Goal: Task Accomplishment & Management: Manage account settings

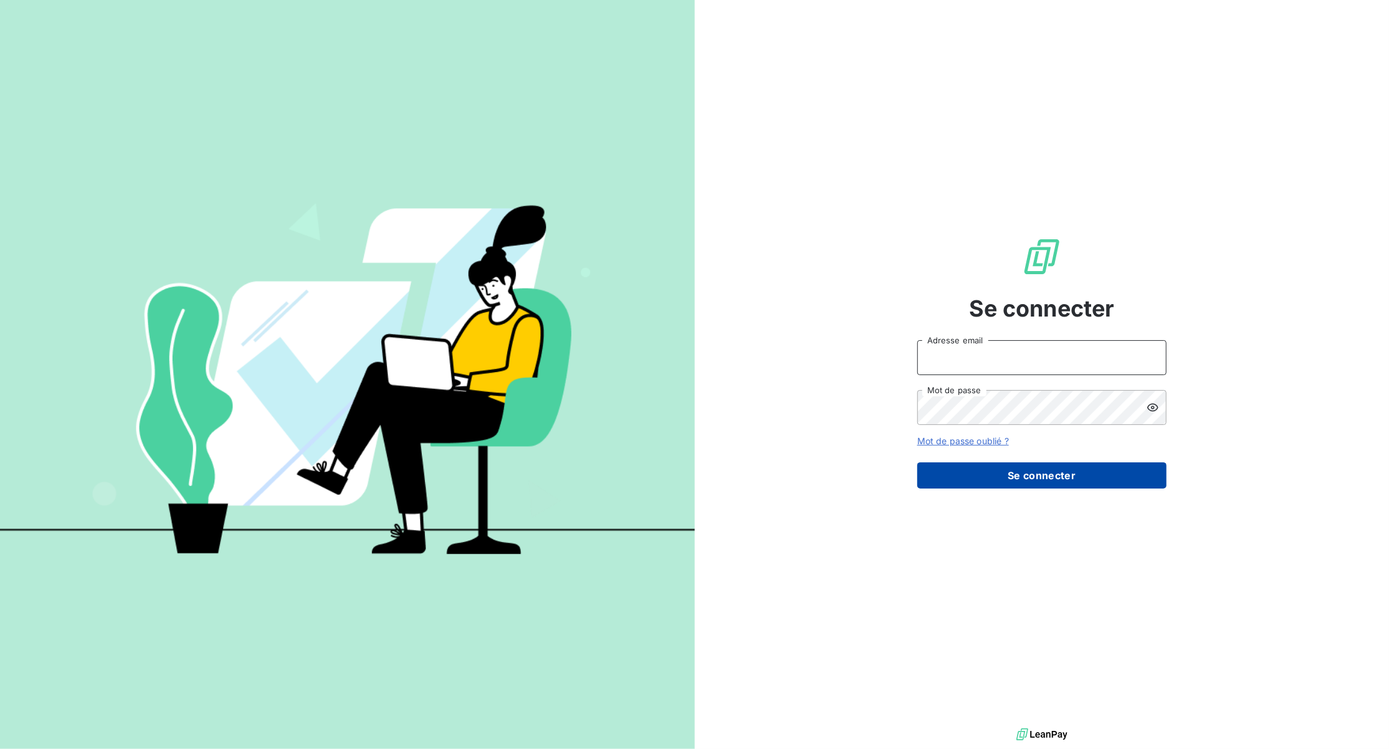
type input "[EMAIL_ADDRESS][DOMAIN_NAME]"
click at [1043, 482] on button "Se connecter" at bounding box center [1041, 475] width 249 height 26
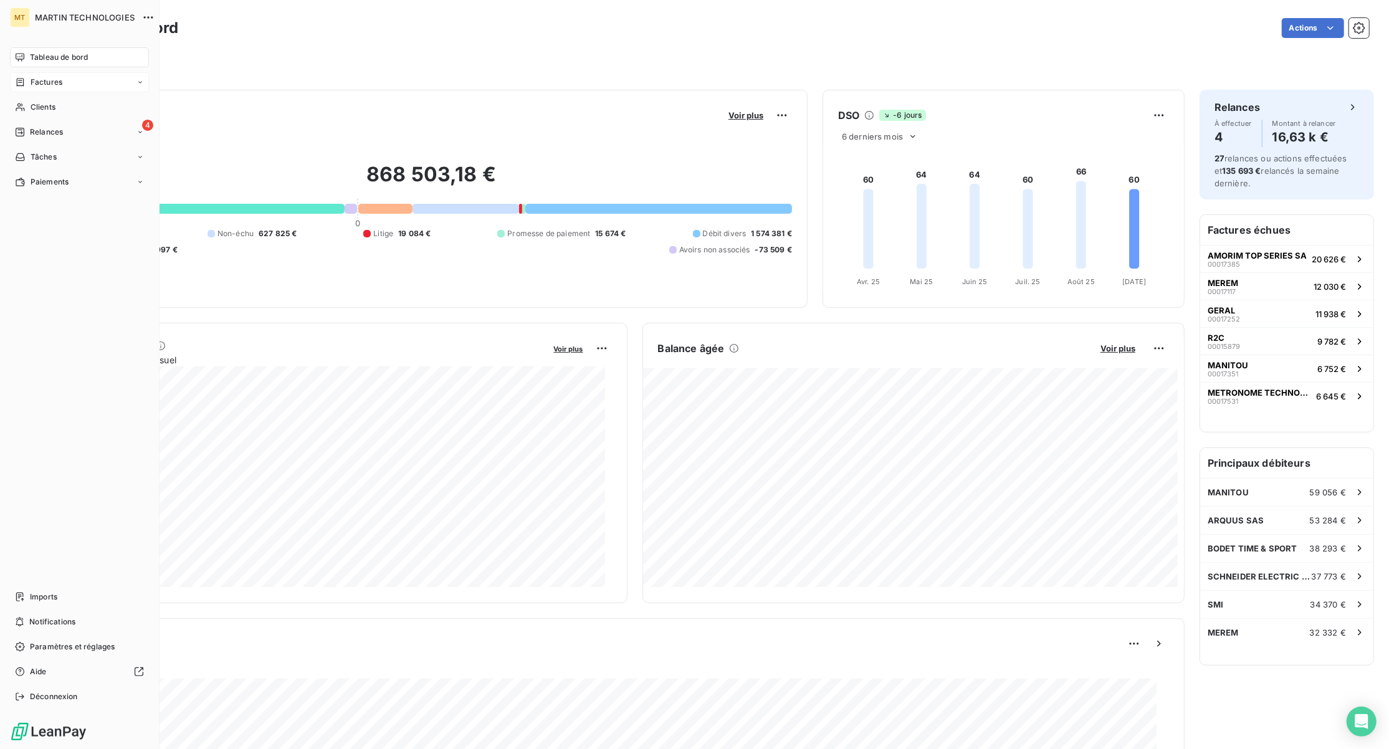
click at [47, 80] on span "Factures" at bounding box center [47, 82] width 32 height 11
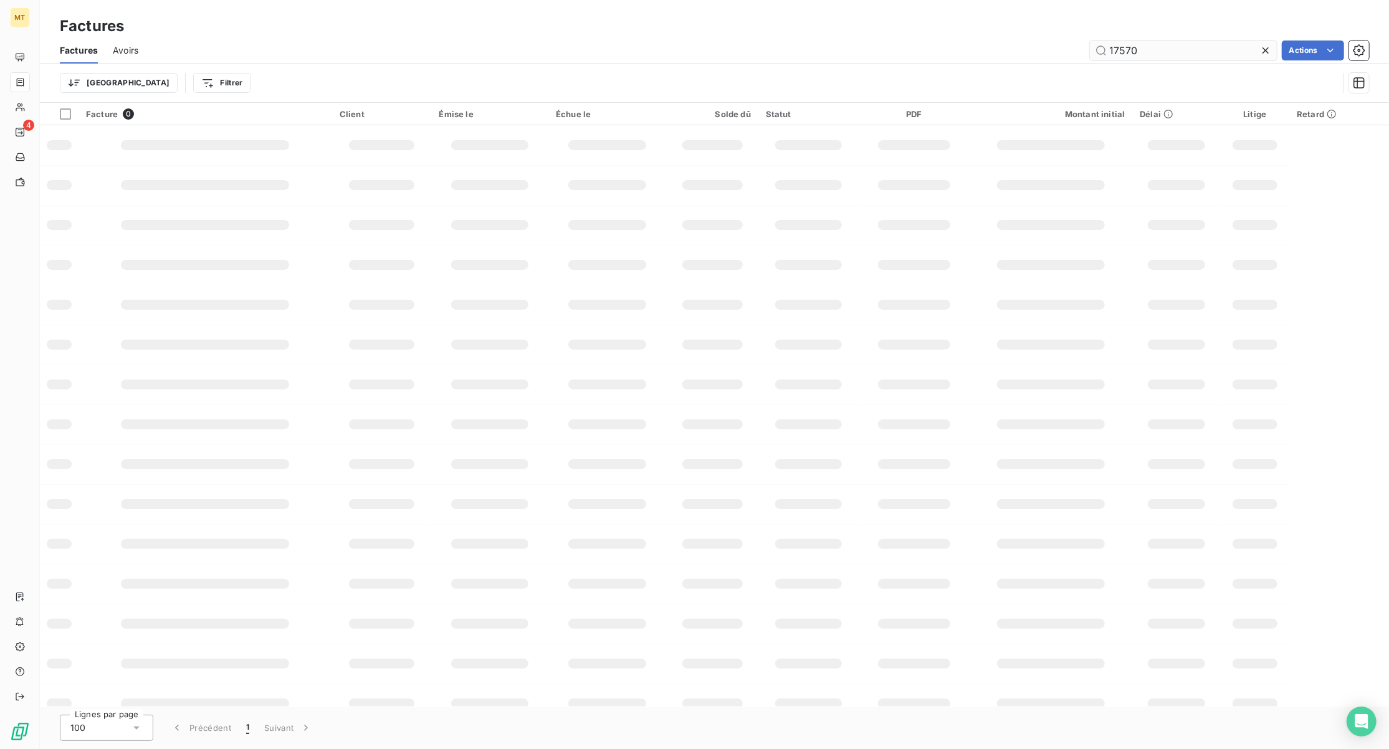
click at [1175, 56] on input "17570" at bounding box center [1183, 51] width 187 height 20
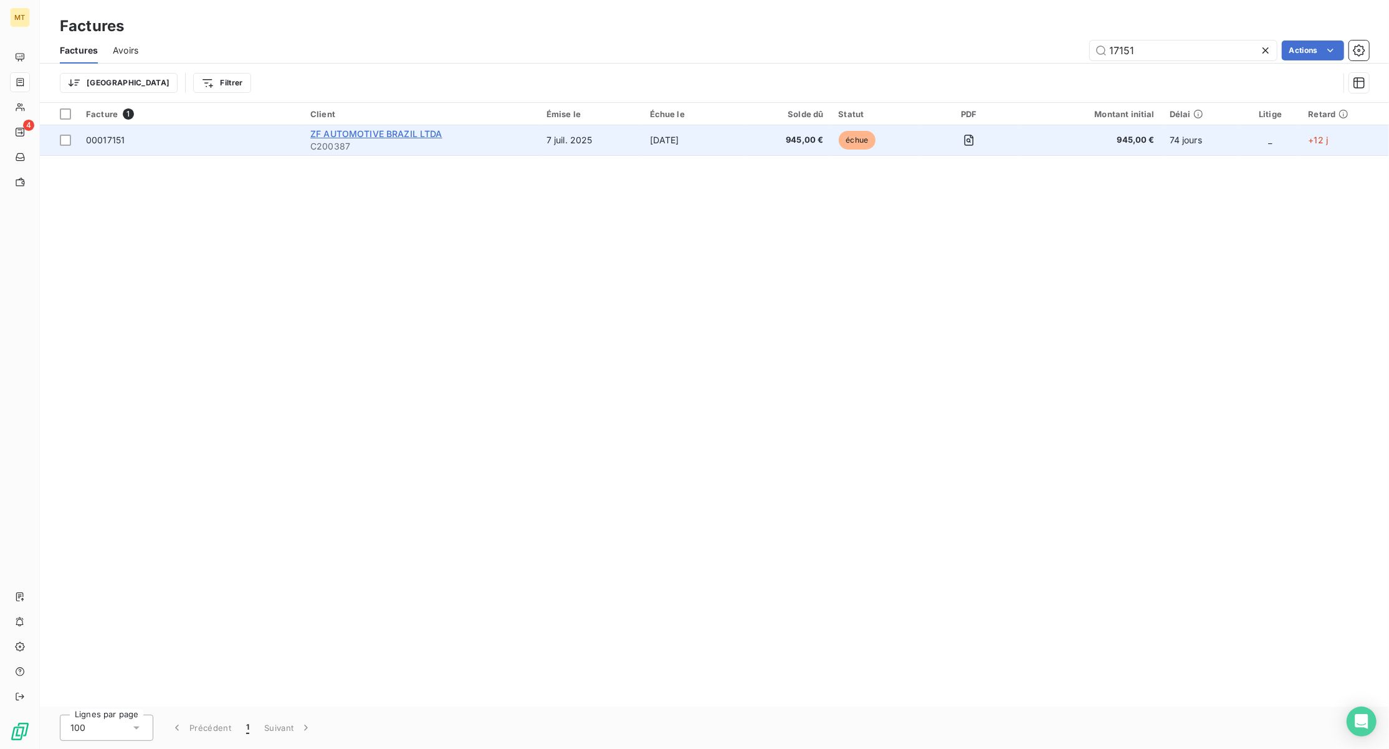
type input "17151"
click at [372, 132] on span "ZF AUTOMOTIVE BRAZIL LTDA" at bounding box center [376, 133] width 132 height 11
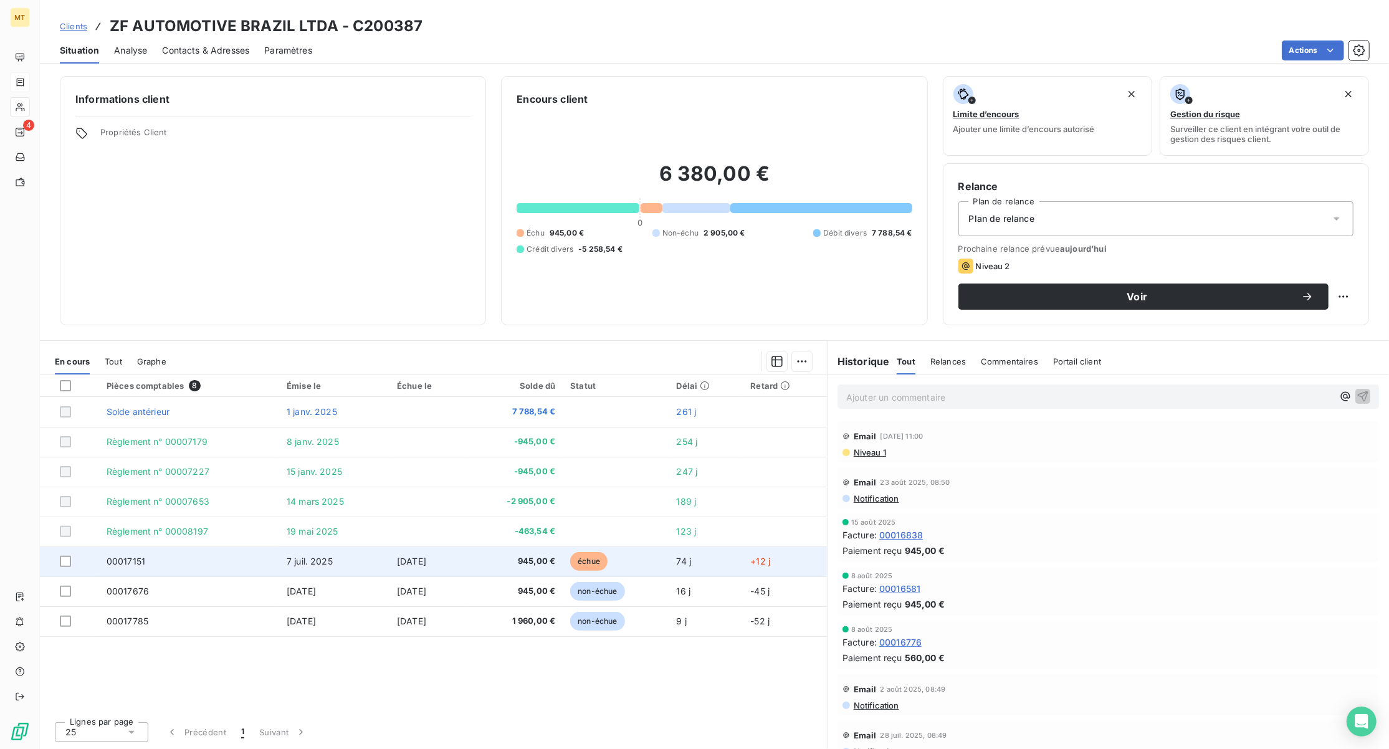
click at [130, 561] on span "00017151" at bounding box center [126, 561] width 39 height 11
click at [65, 560] on div at bounding box center [65, 561] width 11 height 11
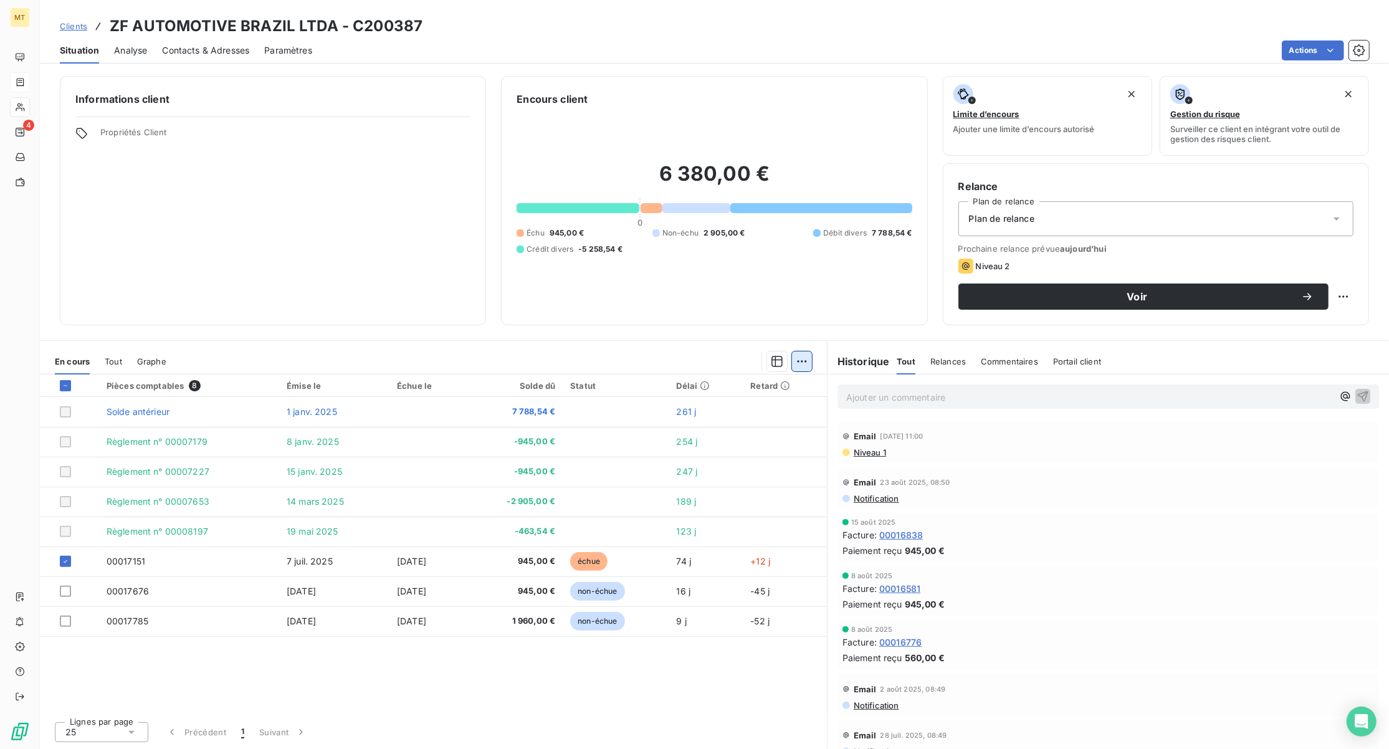
click at [796, 360] on html "MT 4 Clients ZF AUTOMOTIVE BRAZIL LTDA - C200387 Situation Analyse Contacts & A…" at bounding box center [694, 374] width 1389 height 749
click at [726, 407] on div "Ajouter une promesse de paiement (1 facture)" at bounding box center [696, 411] width 220 height 20
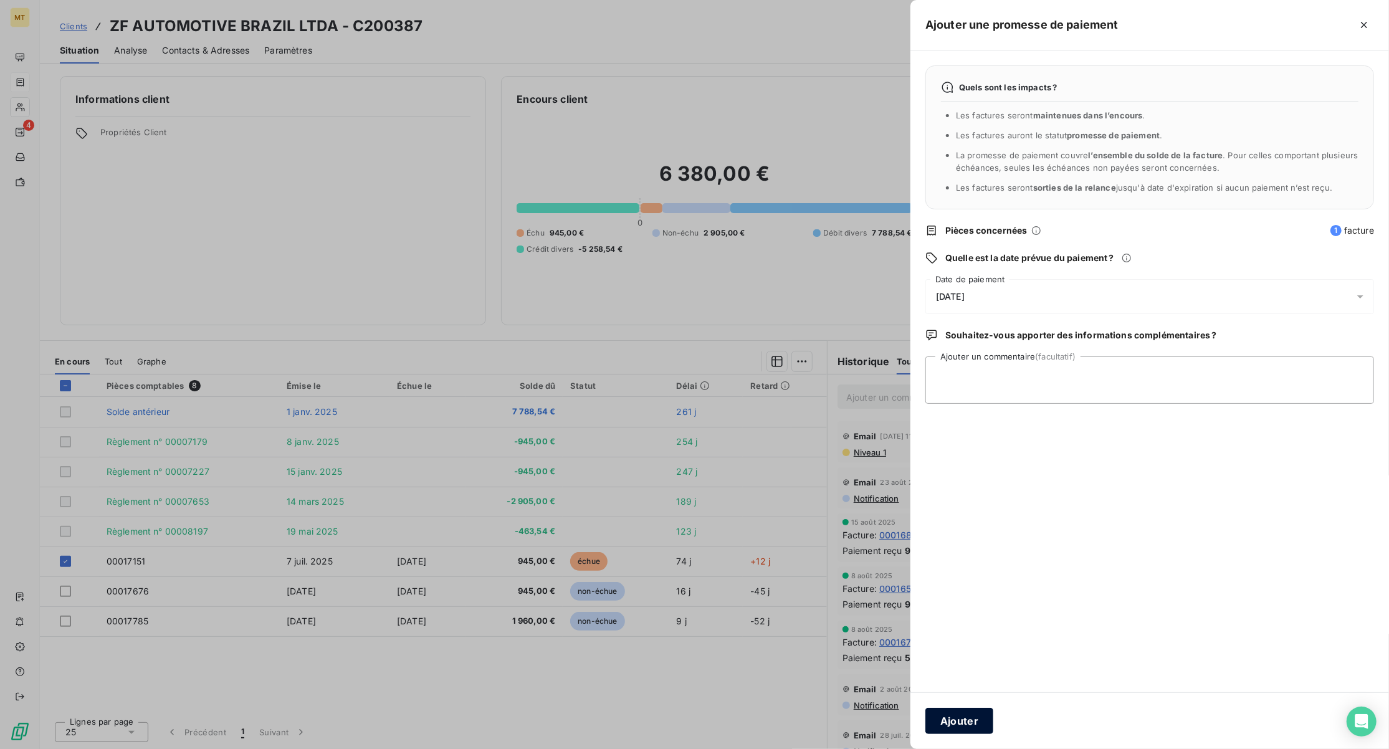
click at [976, 724] on button "Ajouter" at bounding box center [959, 721] width 68 height 26
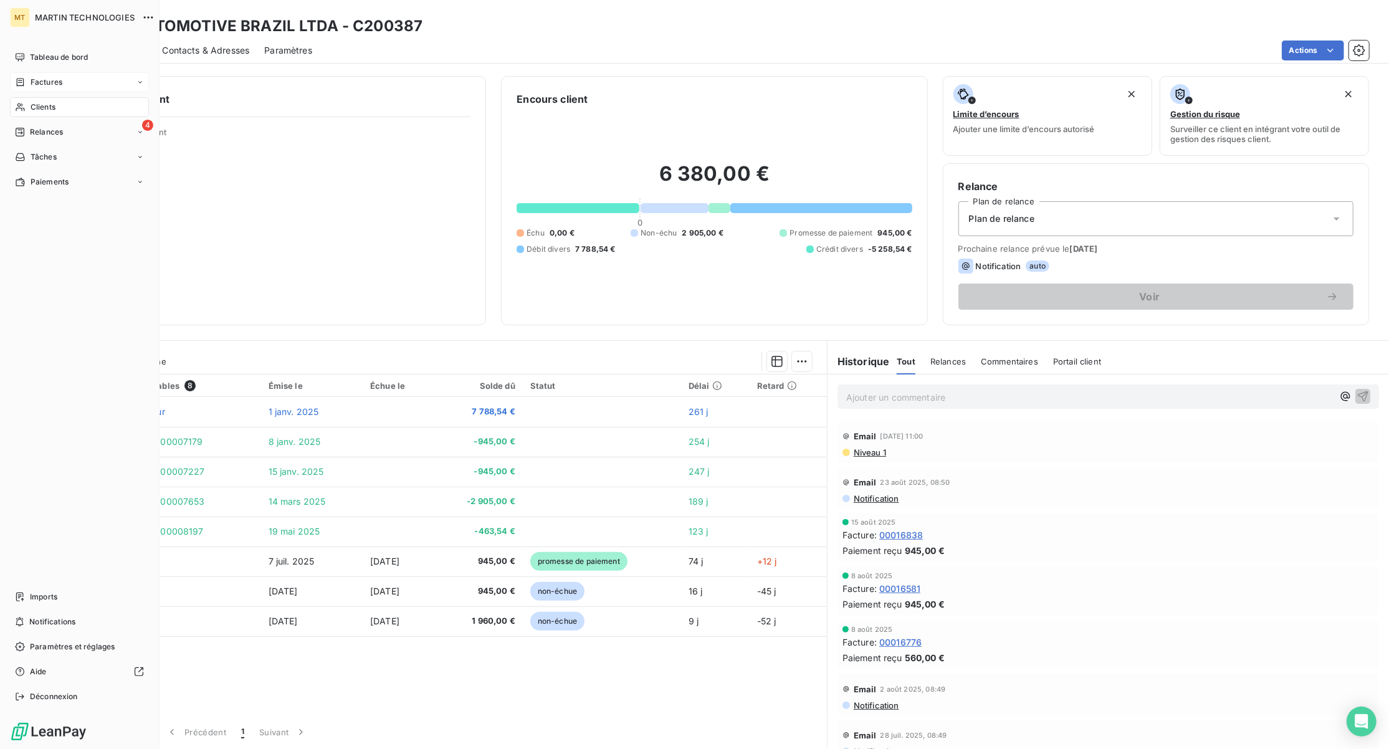
click at [32, 81] on span "Factures" at bounding box center [47, 82] width 32 height 11
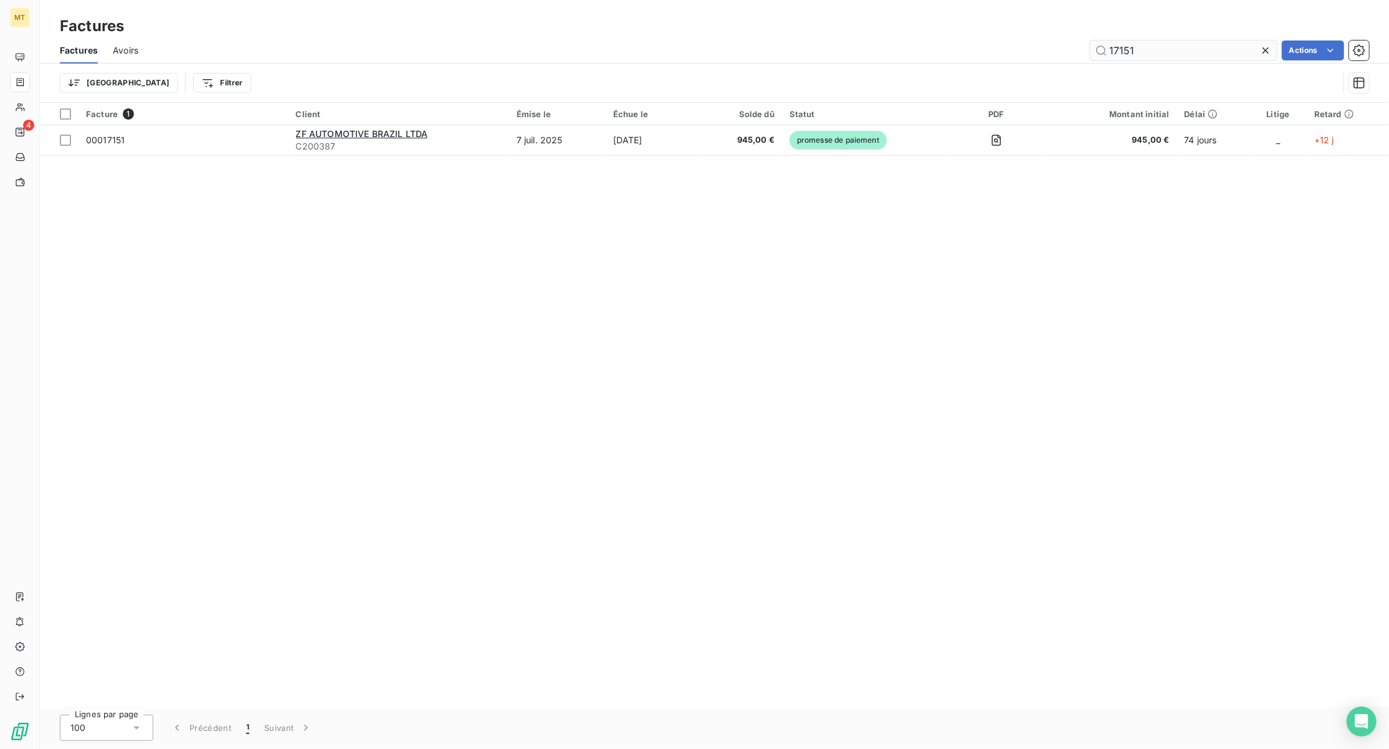
click at [1165, 50] on input "17151" at bounding box center [1183, 51] width 187 height 20
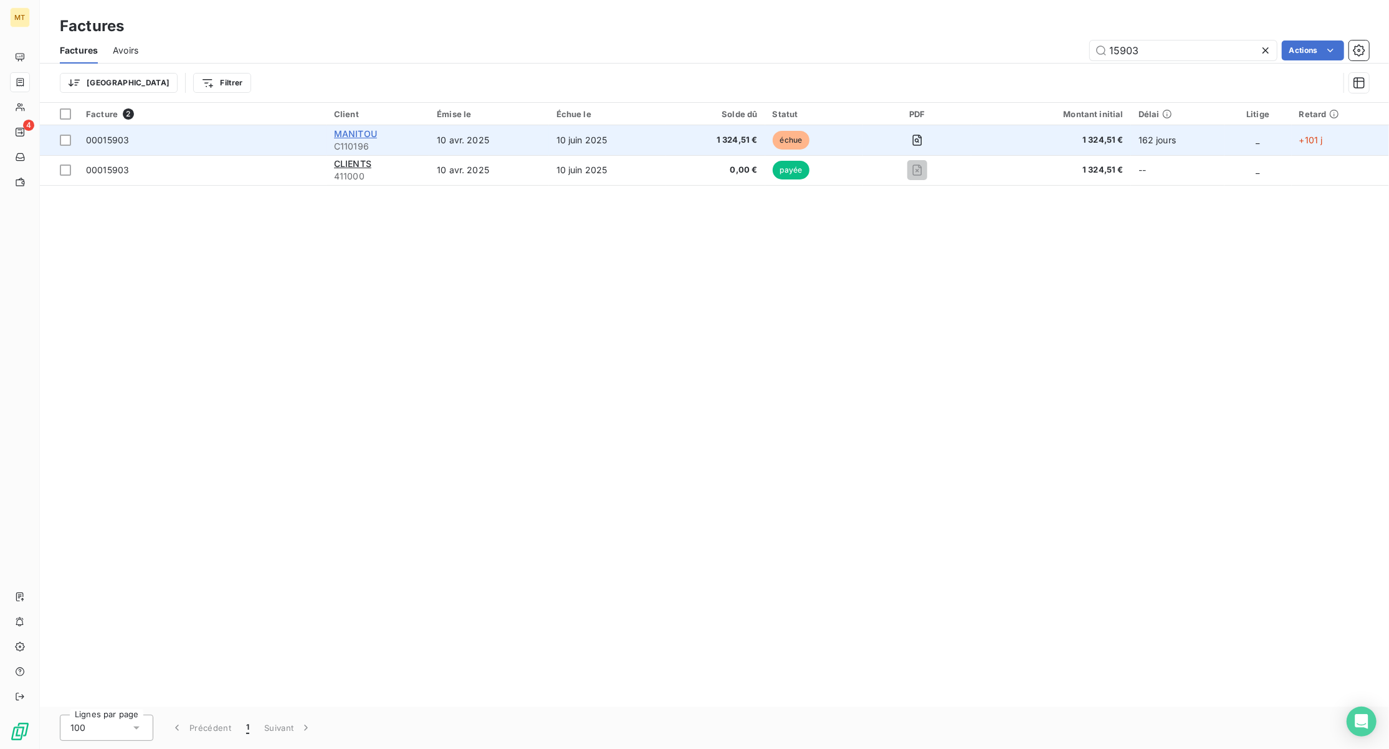
type input "15903"
click at [360, 137] on span "MANITOU" at bounding box center [355, 133] width 43 height 11
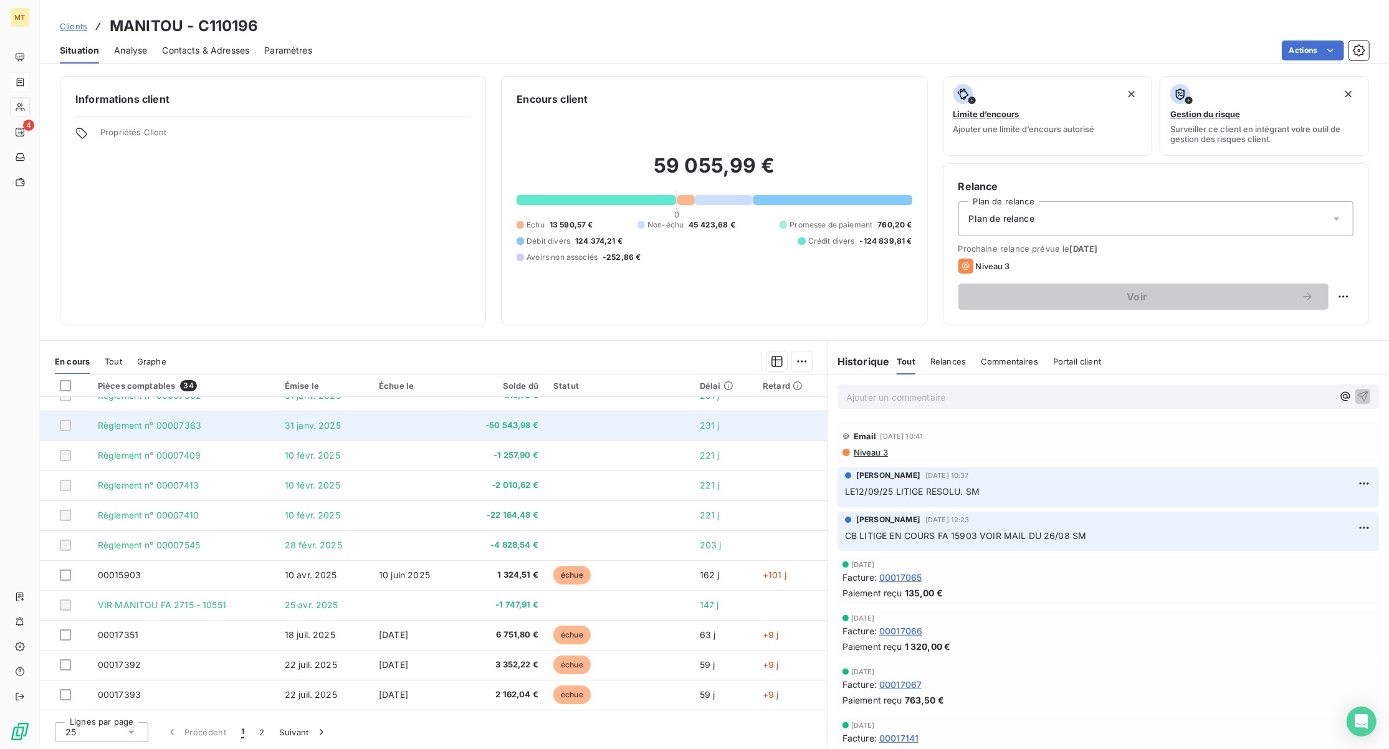
scroll to position [249, 0]
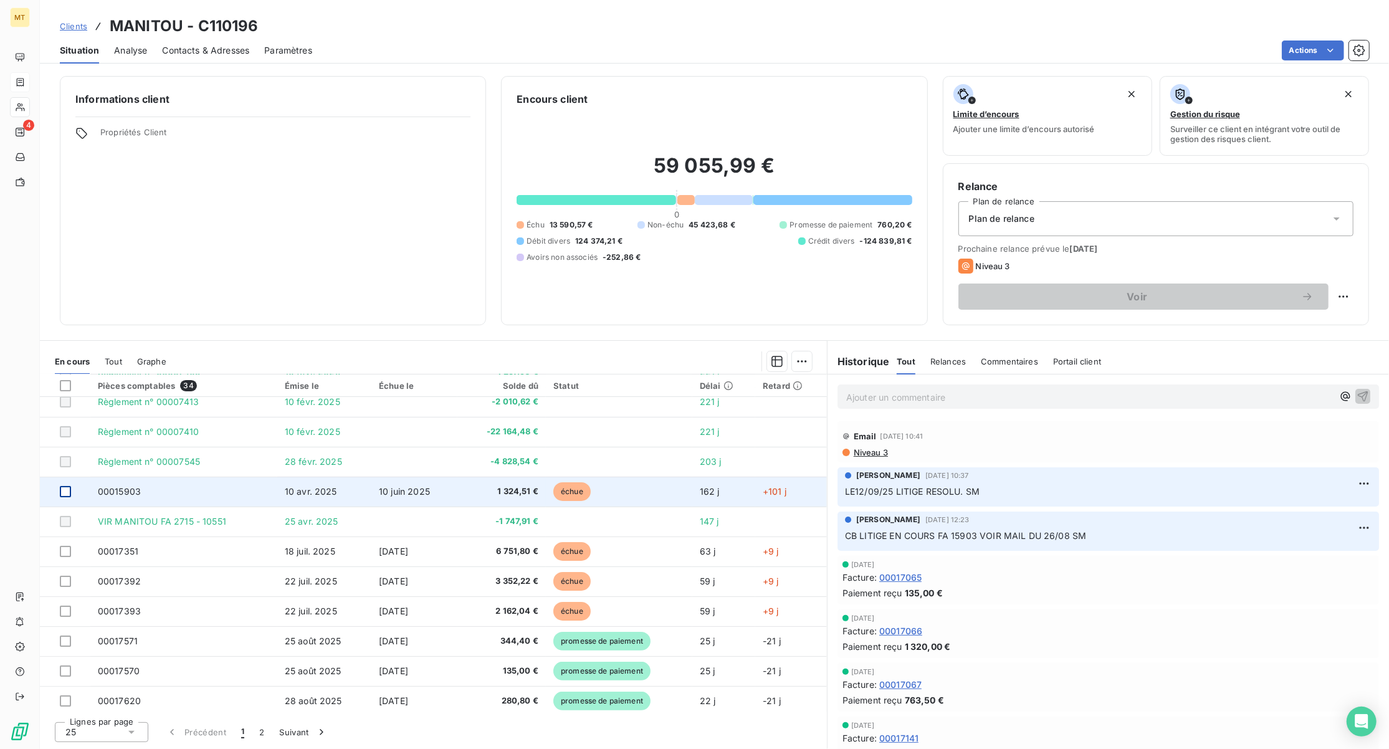
click at [64, 494] on div at bounding box center [65, 491] width 11 height 11
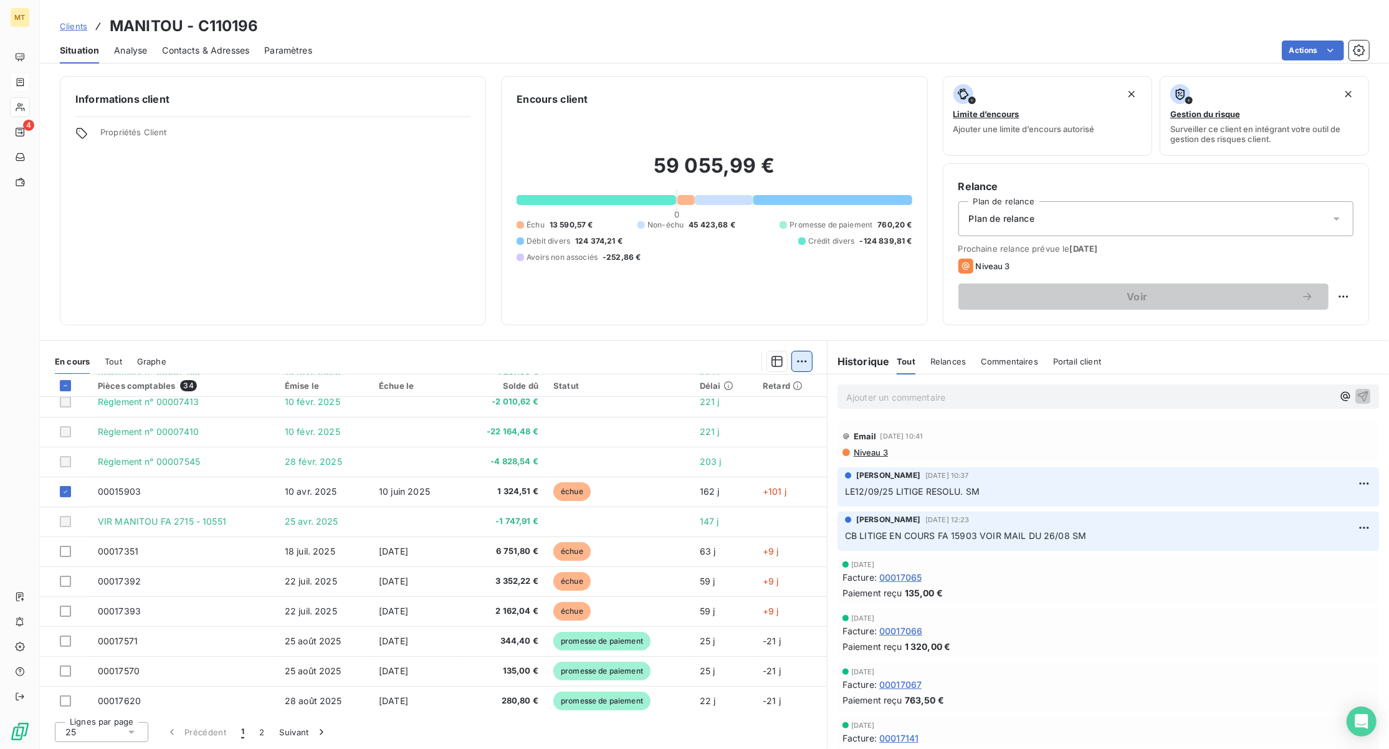
click at [803, 367] on html "MT 4 Clients MANITOU - C110196 Situation Analyse Contacts & Adresses Paramètres…" at bounding box center [694, 374] width 1389 height 749
click at [681, 411] on div "Ajouter une promesse de paiement (1 facture)" at bounding box center [696, 411] width 220 height 20
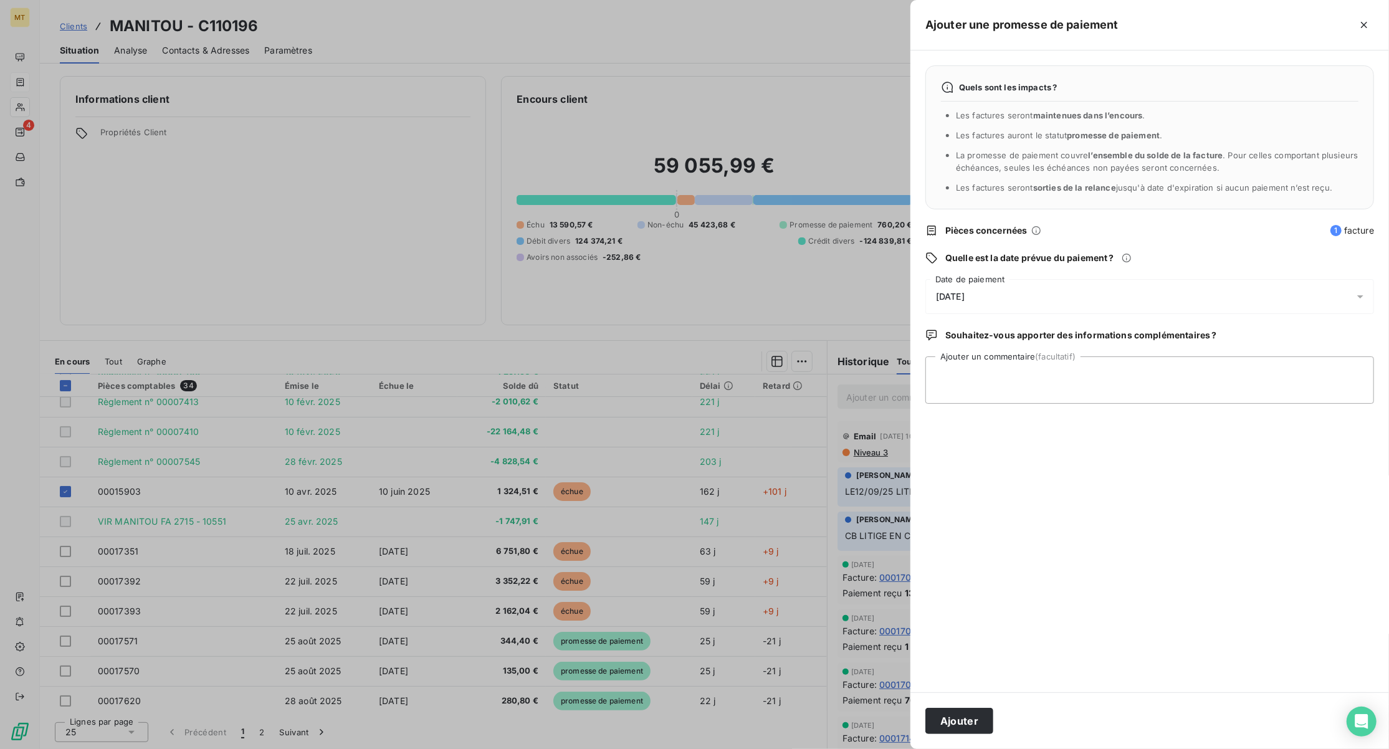
click at [1063, 302] on div "[DATE]" at bounding box center [1149, 296] width 449 height 35
click at [1110, 447] on button "21" at bounding box center [1111, 450] width 25 height 25
click at [968, 720] on button "Ajouter" at bounding box center [959, 721] width 68 height 26
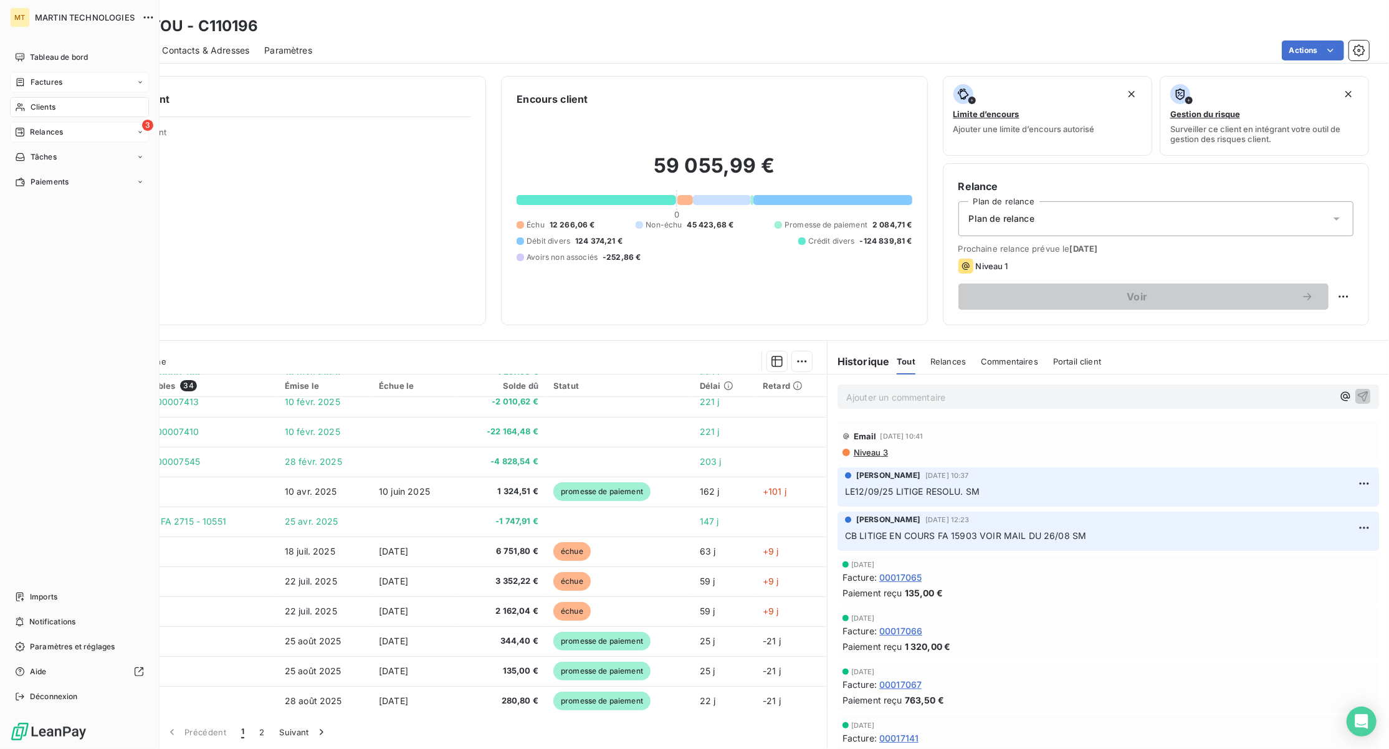
click at [30, 133] on div "Relances" at bounding box center [39, 132] width 48 height 11
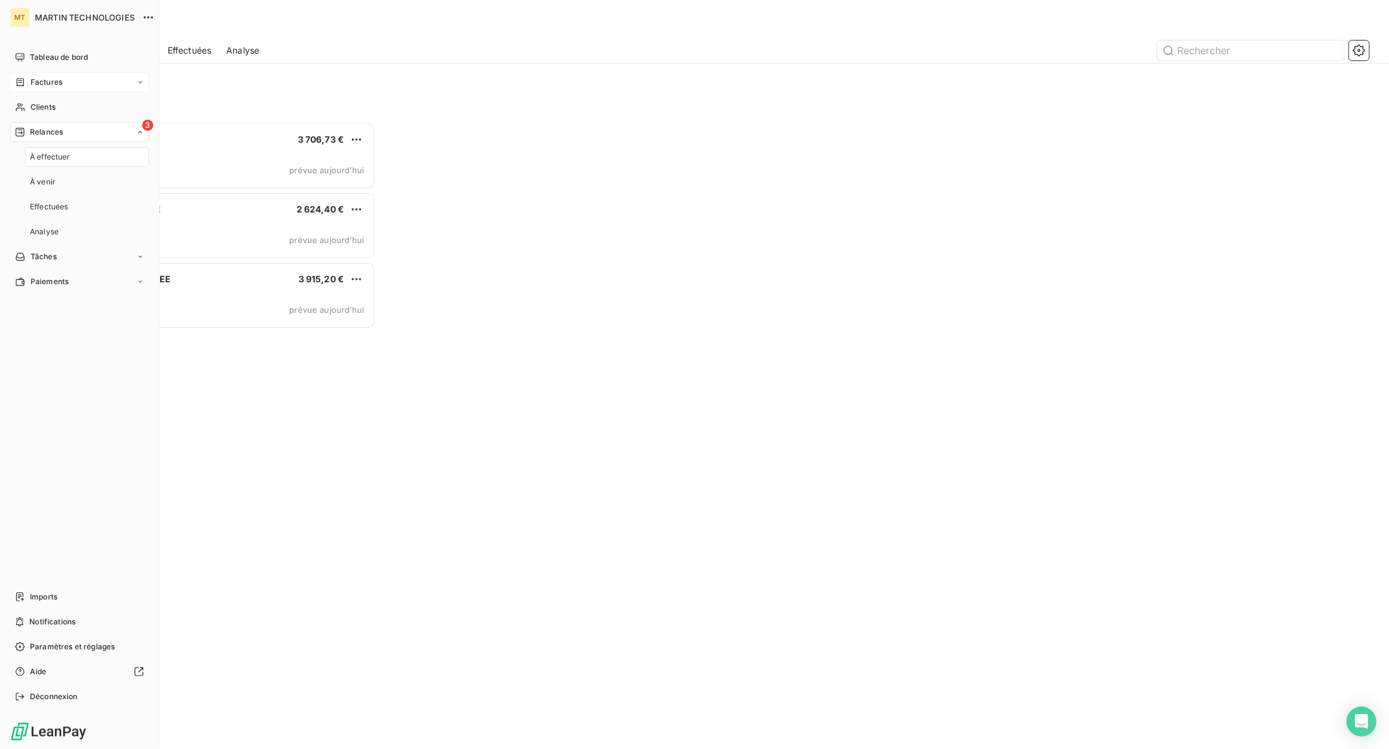
scroll to position [614, 303]
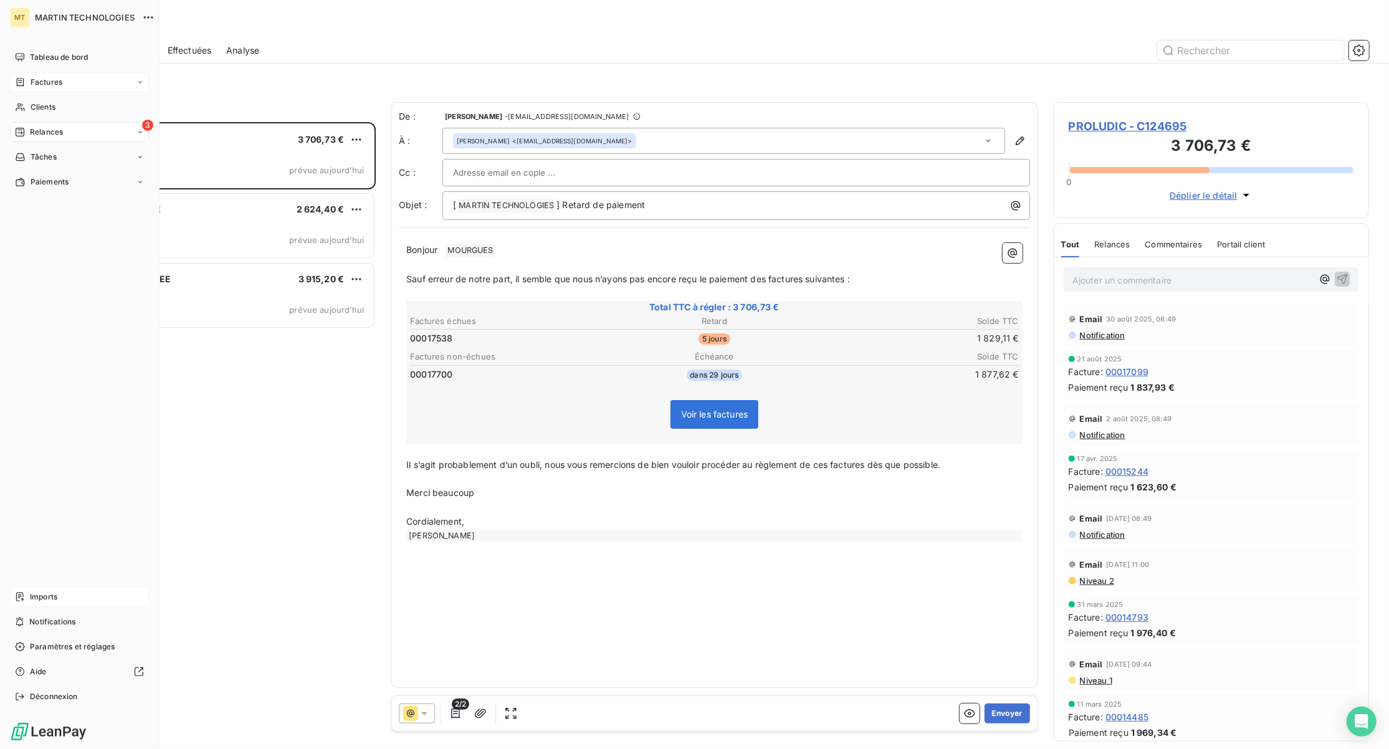
click at [47, 596] on span "Imports" at bounding box center [43, 596] width 27 height 11
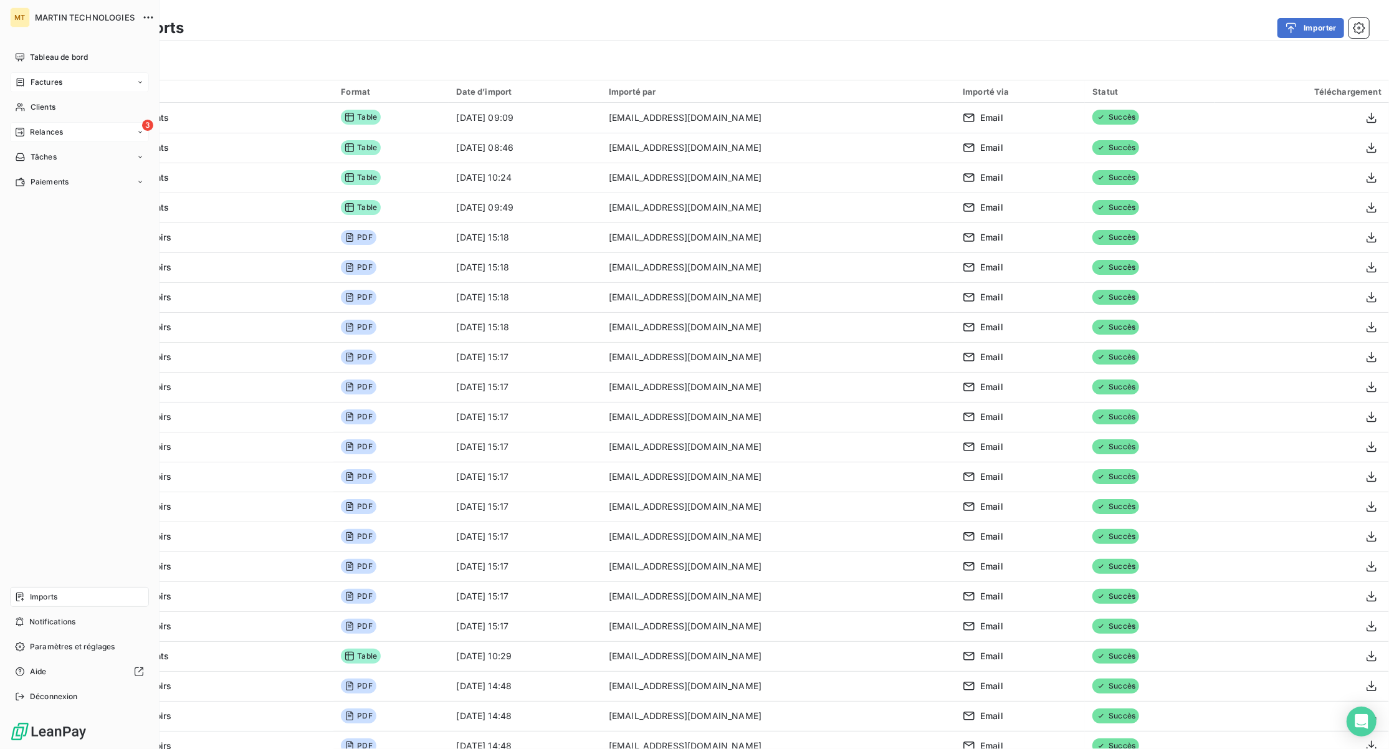
click at [26, 132] on div "Relances" at bounding box center [39, 132] width 48 height 11
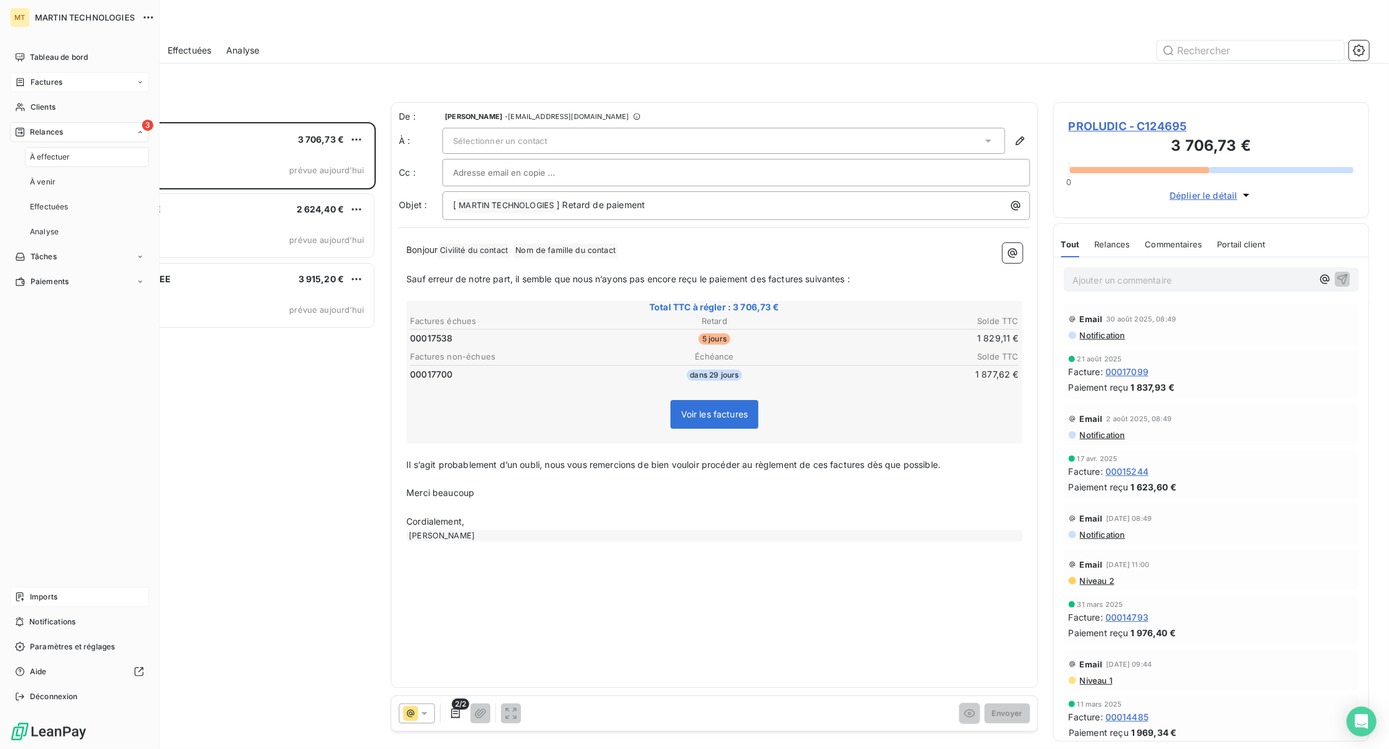
scroll to position [614, 303]
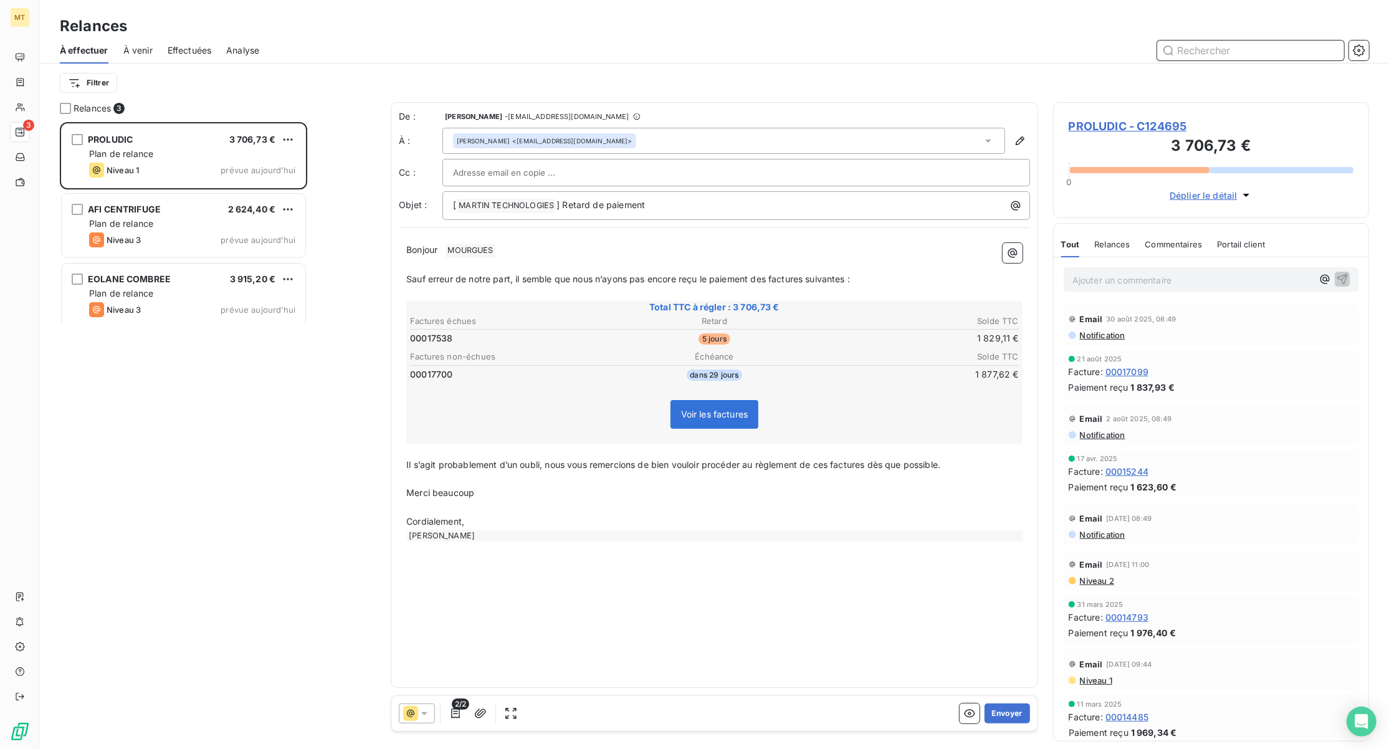
scroll to position [614, 303]
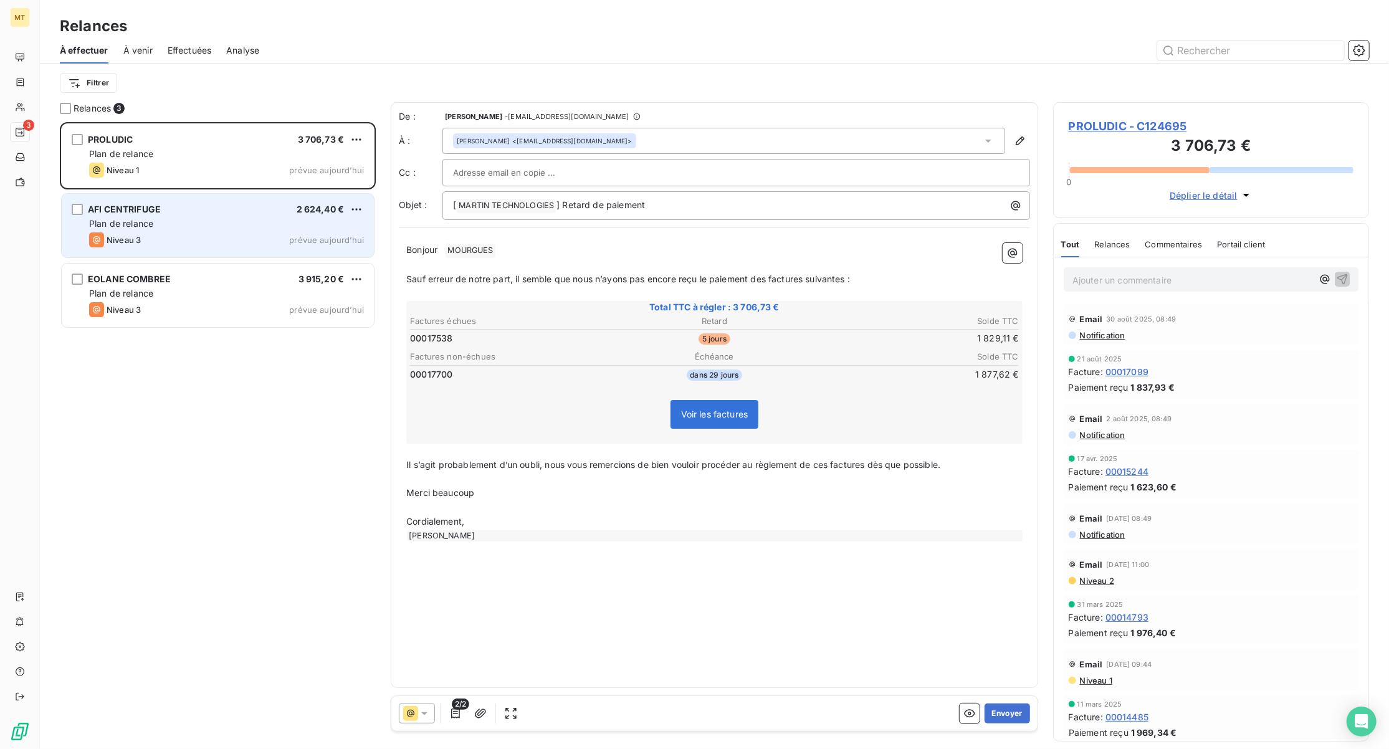
click at [192, 257] on div "AFI CENTRIFUGE 2 624,40 € Plan de relance Niveau 3 prévue aujourd’hui" at bounding box center [218, 226] width 312 height 64
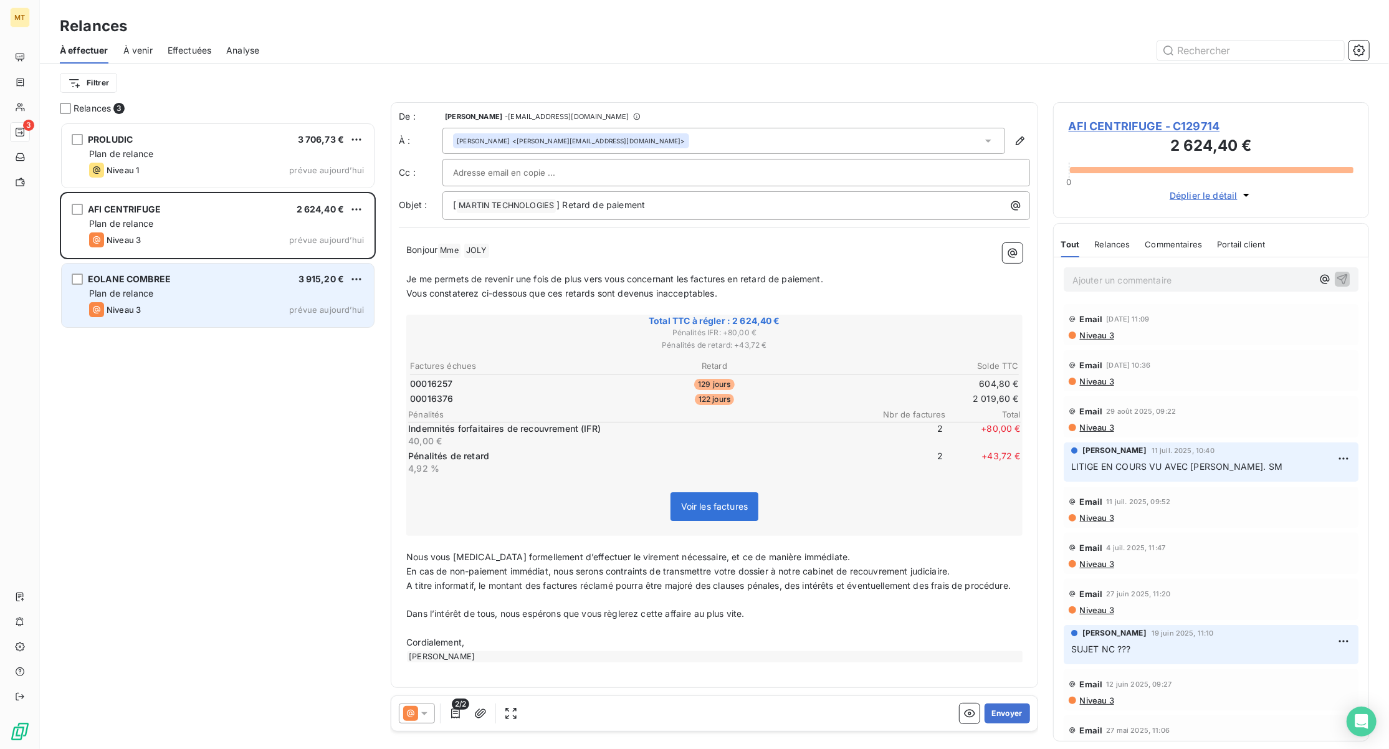
click at [187, 279] on div "EOLANE COMBREE 3 915,20 €" at bounding box center [226, 279] width 275 height 11
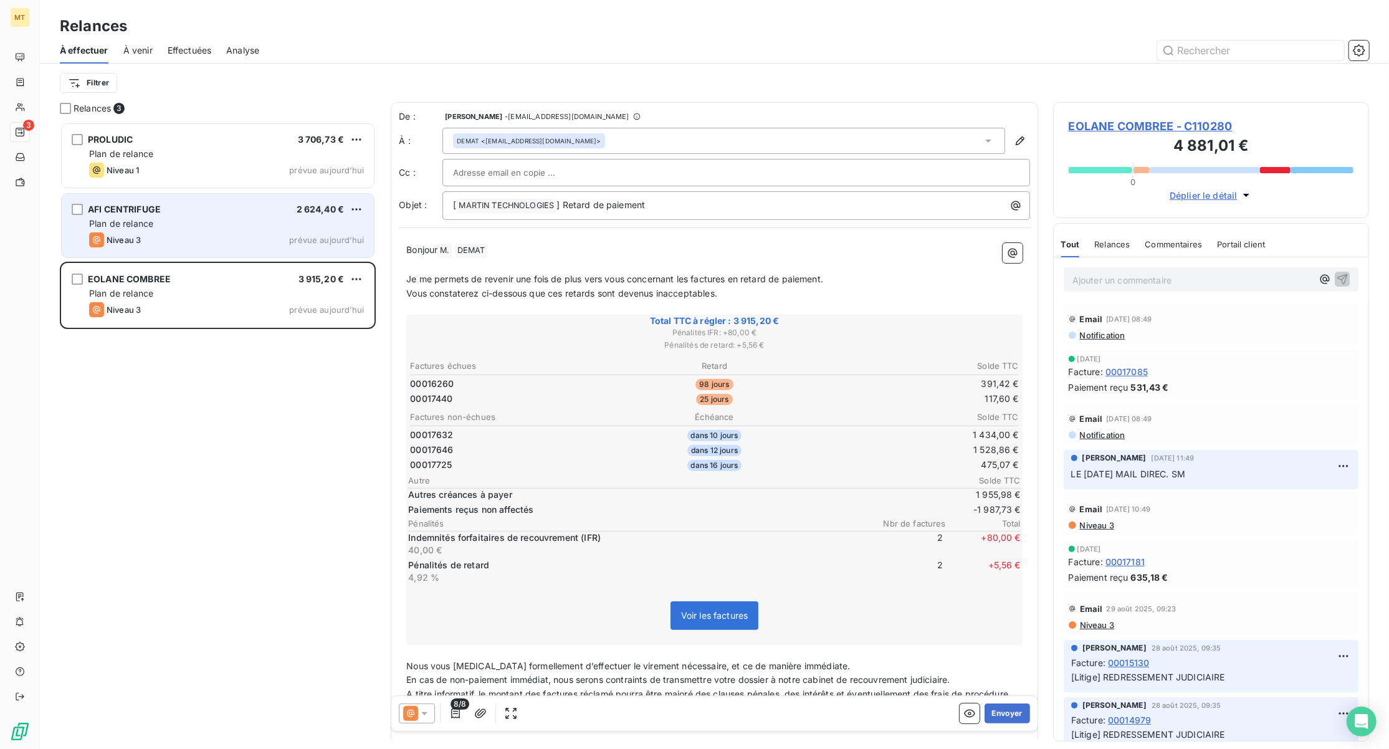
click at [191, 237] on div "Niveau 3 prévue aujourd’hui" at bounding box center [226, 239] width 275 height 15
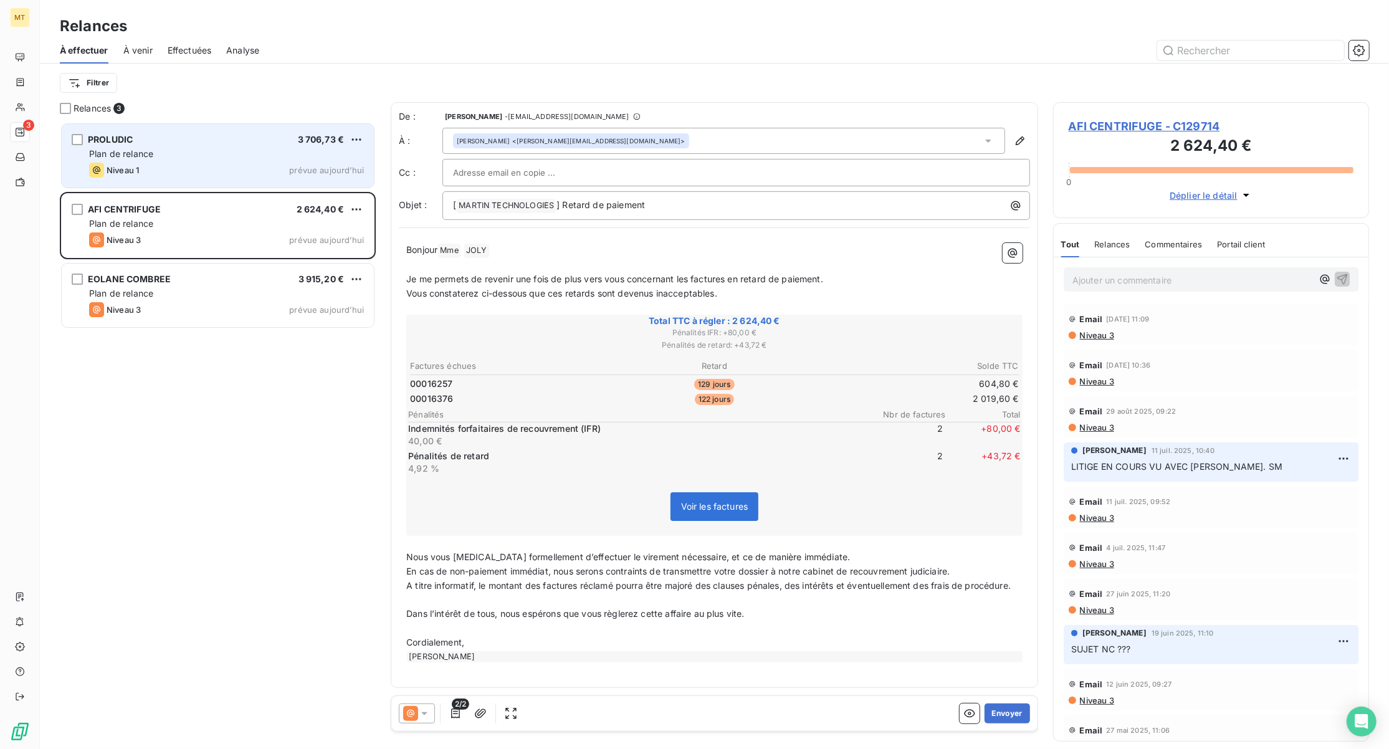
click at [201, 171] on div "Niveau 1 prévue aujourd’hui" at bounding box center [226, 170] width 275 height 15
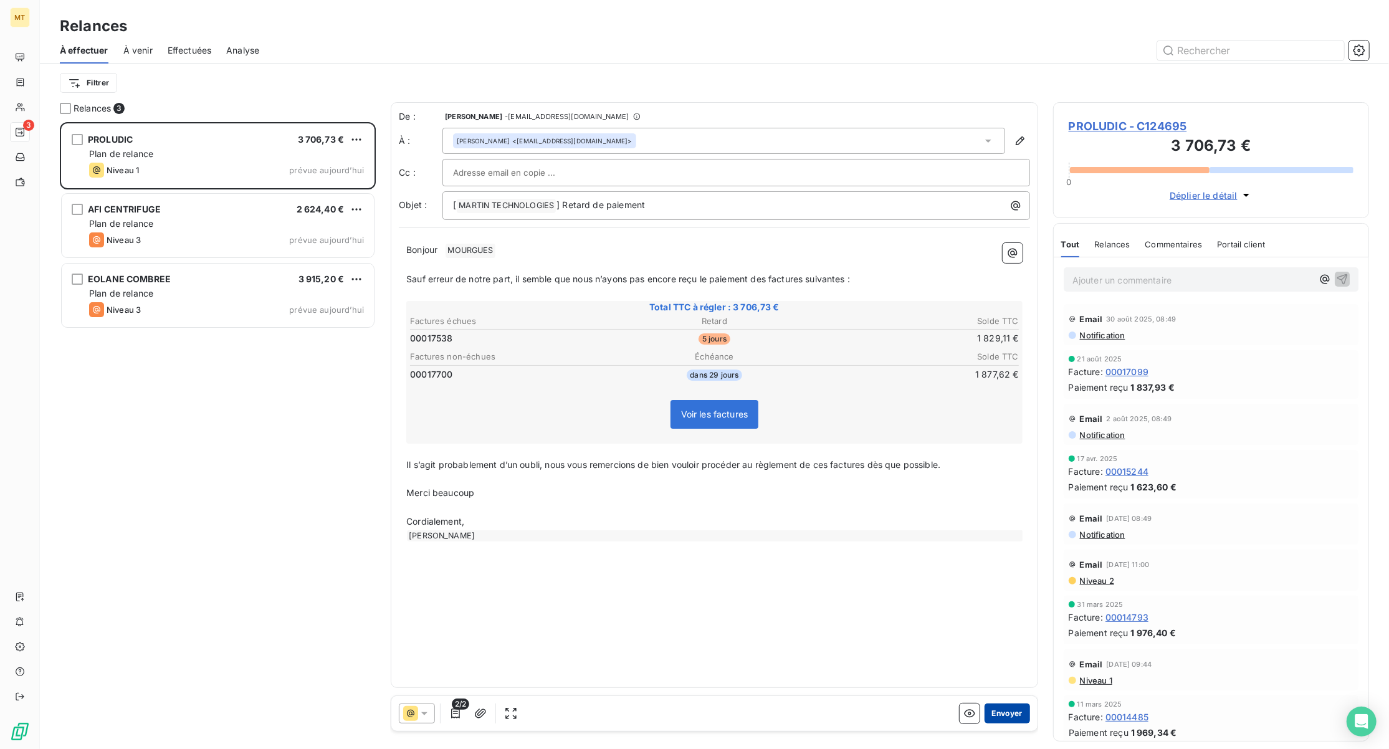
click at [1012, 716] on button "Envoyer" at bounding box center [1007, 714] width 45 height 20
